Goal: Browse casually

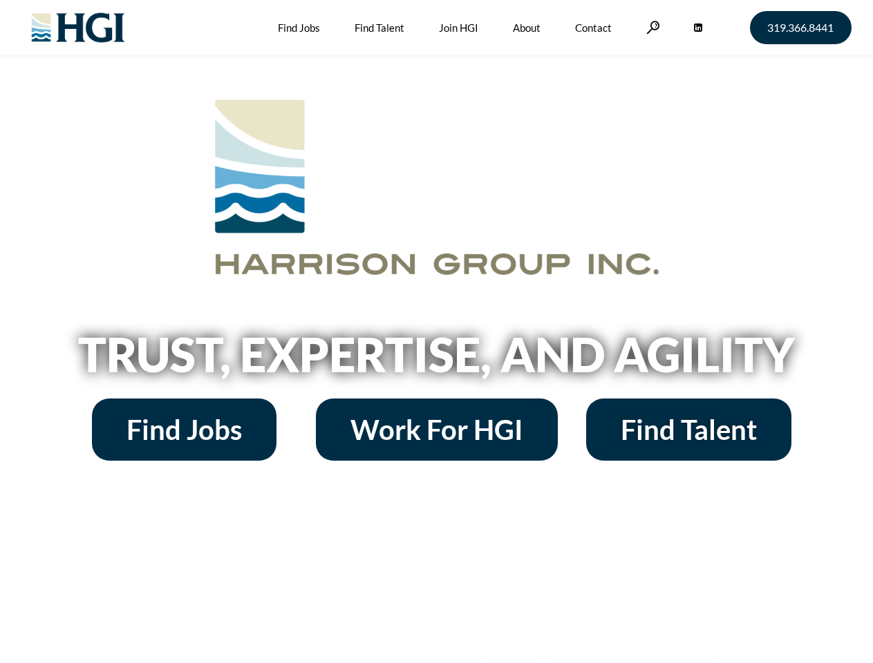
click at [436, 332] on h2 "Trust, Expertise, and Agility" at bounding box center [437, 354] width 788 height 47
click at [651, 27] on link at bounding box center [653, 27] width 14 height 13
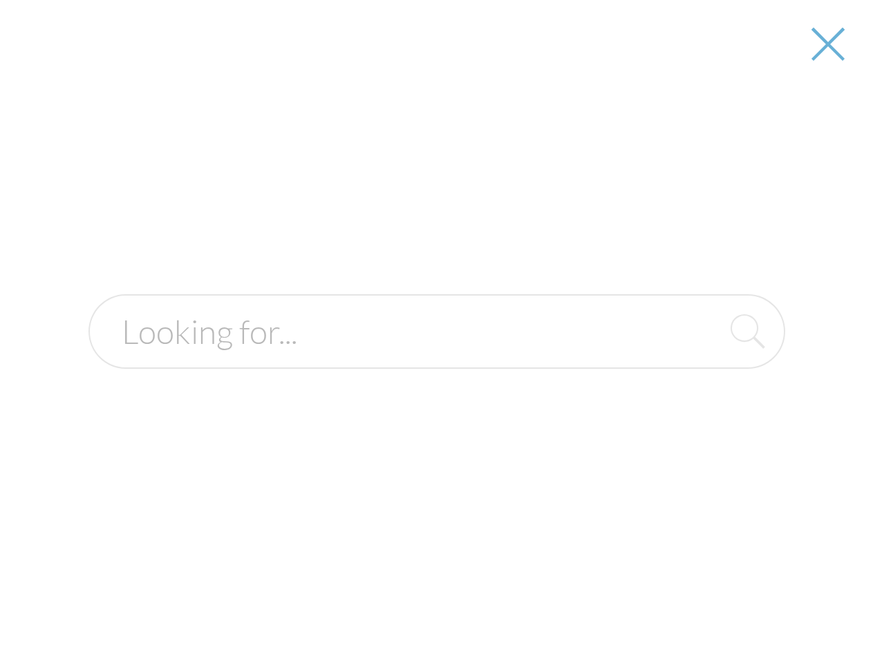
click at [436, 359] on h2 "Trust, Expertise, and Agility" at bounding box center [437, 354] width 788 height 47
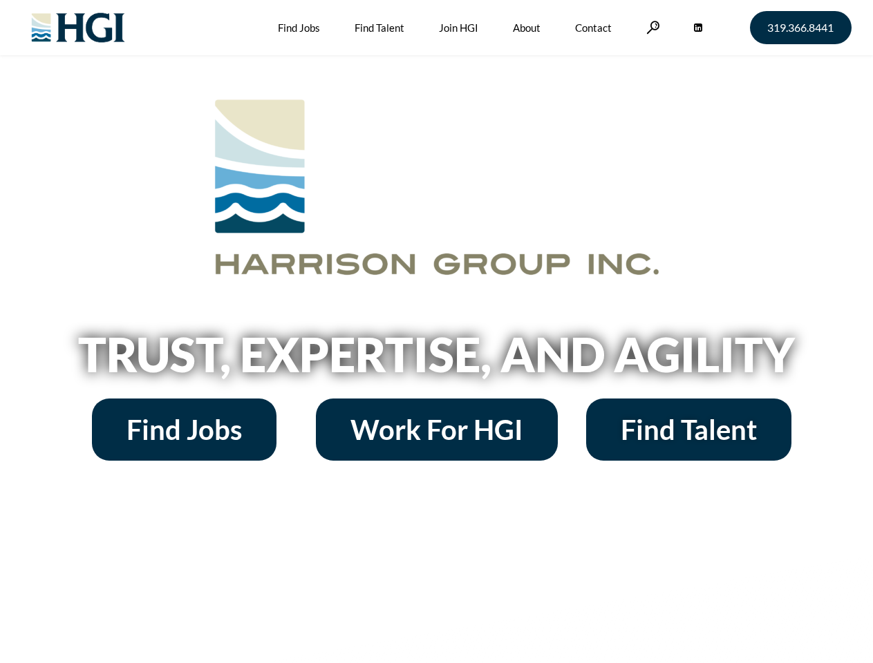
click at [436, 332] on h2 "Trust, Expertise, and Agility" at bounding box center [437, 354] width 788 height 47
click at [651, 27] on link at bounding box center [653, 27] width 14 height 13
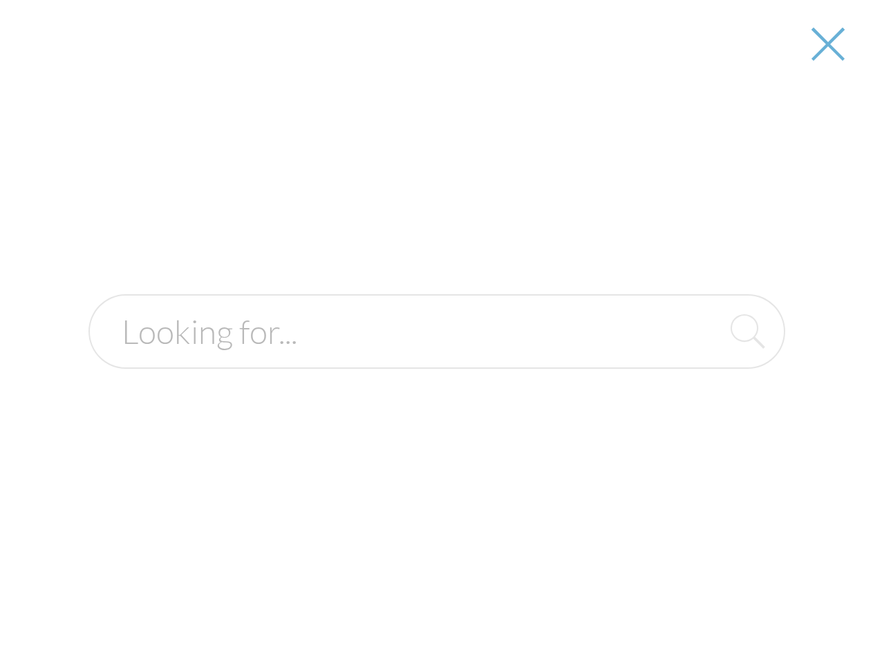
click at [436, 359] on h2 "Trust, Expertise, and Agility" at bounding box center [437, 354] width 788 height 47
